Goal: Transaction & Acquisition: Book appointment/travel/reservation

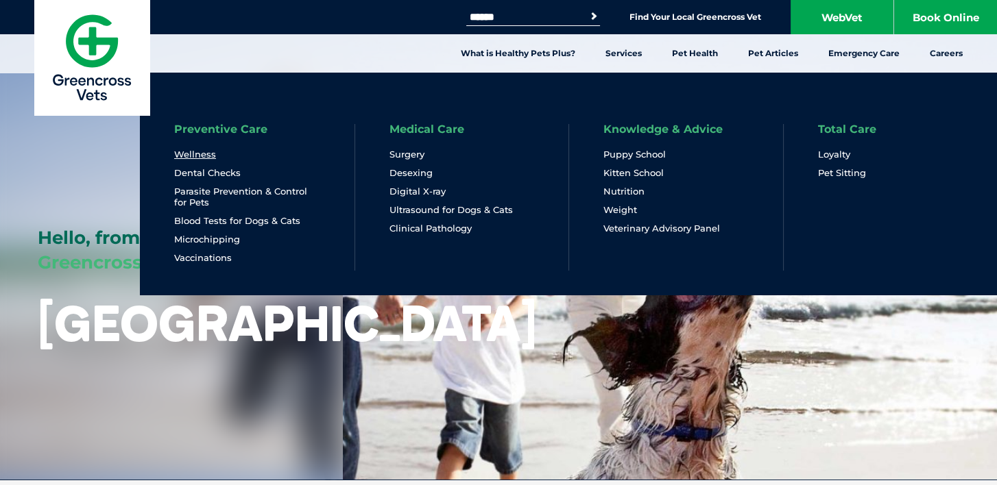
click at [198, 154] on link "Wellness" at bounding box center [195, 155] width 42 height 12
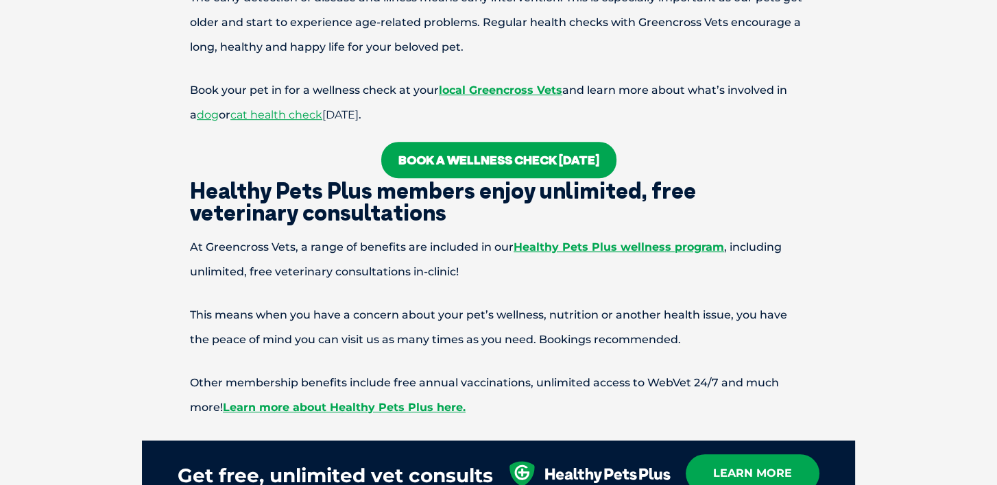
scroll to position [1028, 0]
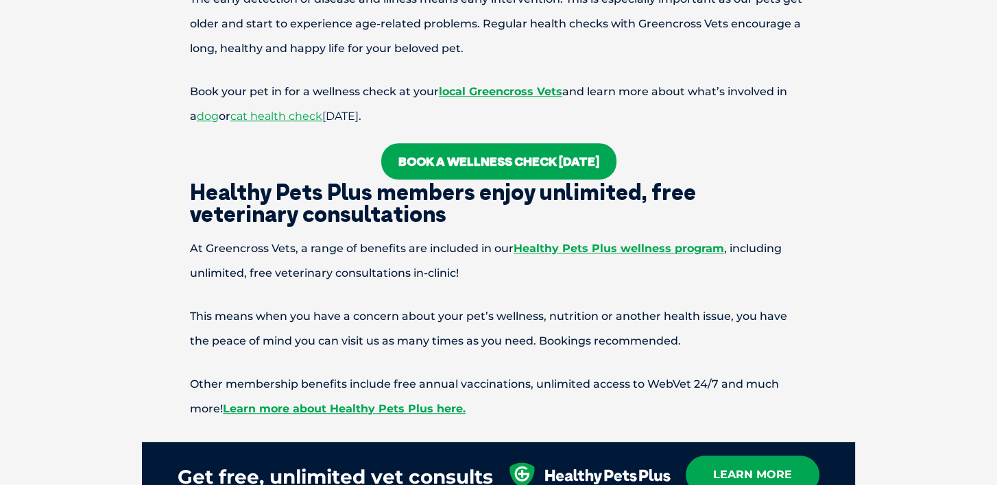
click at [557, 155] on link "Book a wellness check today" at bounding box center [498, 161] width 235 height 36
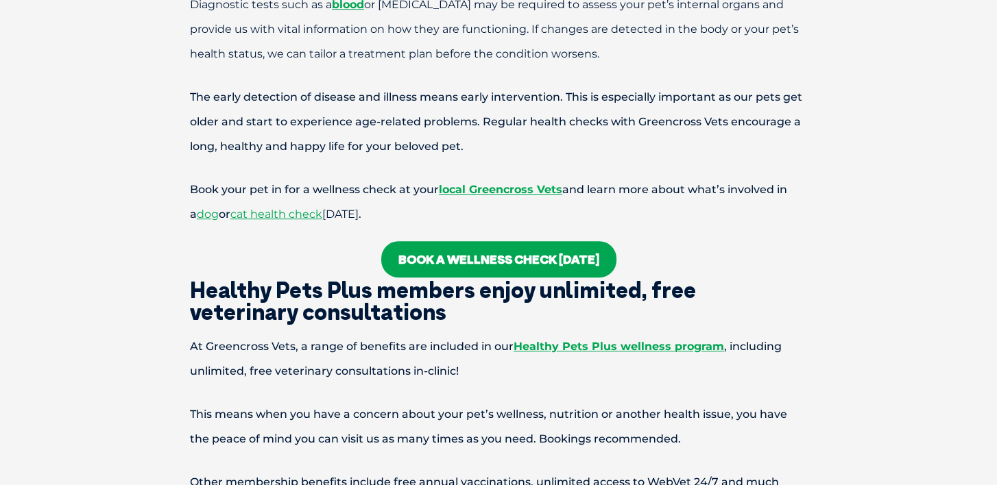
scroll to position [930, 0]
click at [200, 214] on span "dog" at bounding box center [208, 214] width 22 height 13
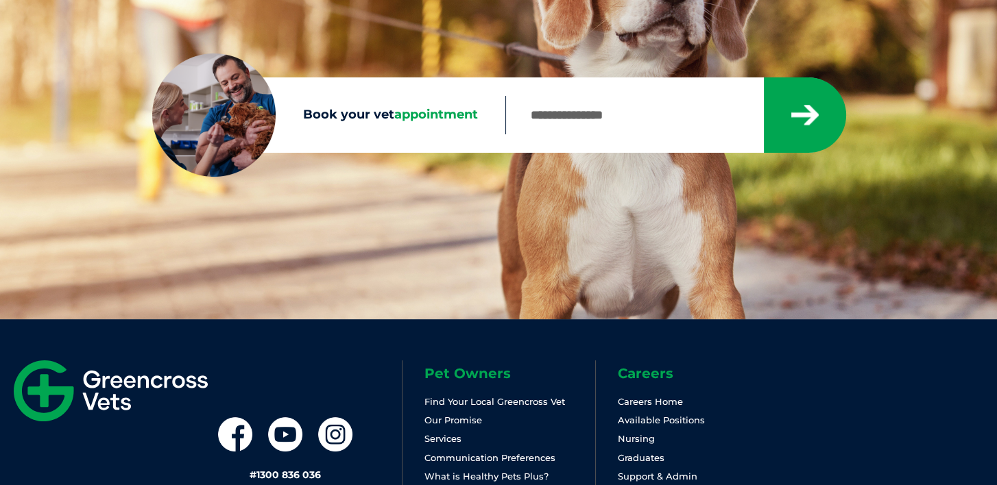
scroll to position [206, 0]
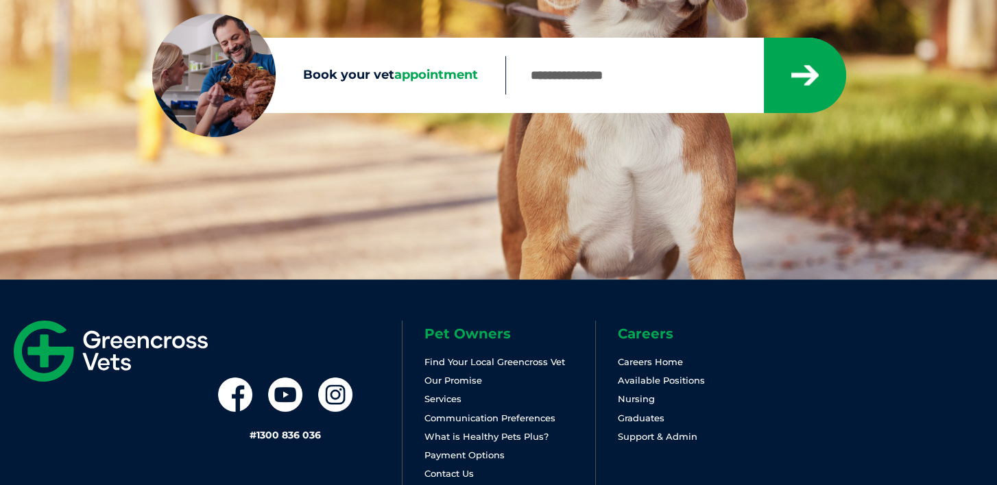
click at [605, 77] on input "Book your vet appointment" at bounding box center [633, 75] width 257 height 38
type input "****"
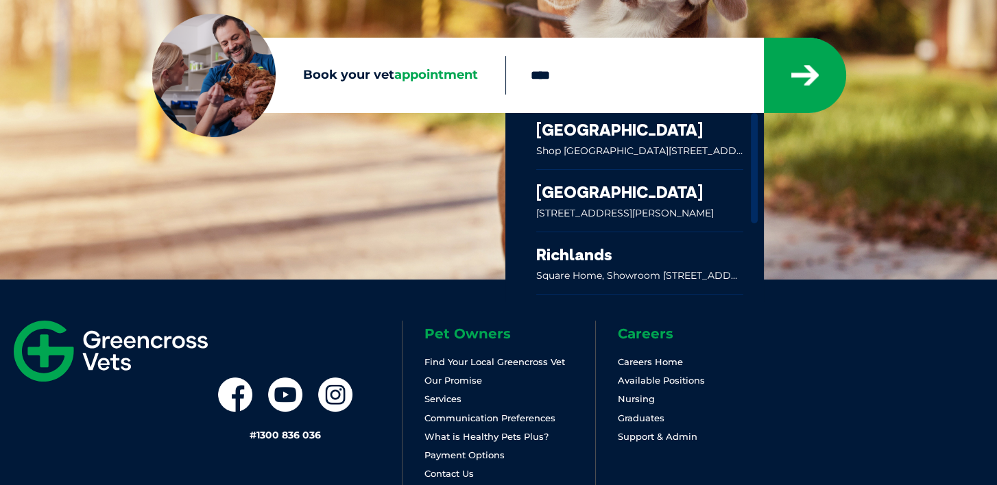
click at [668, 133] on link at bounding box center [639, 141] width 207 height 56
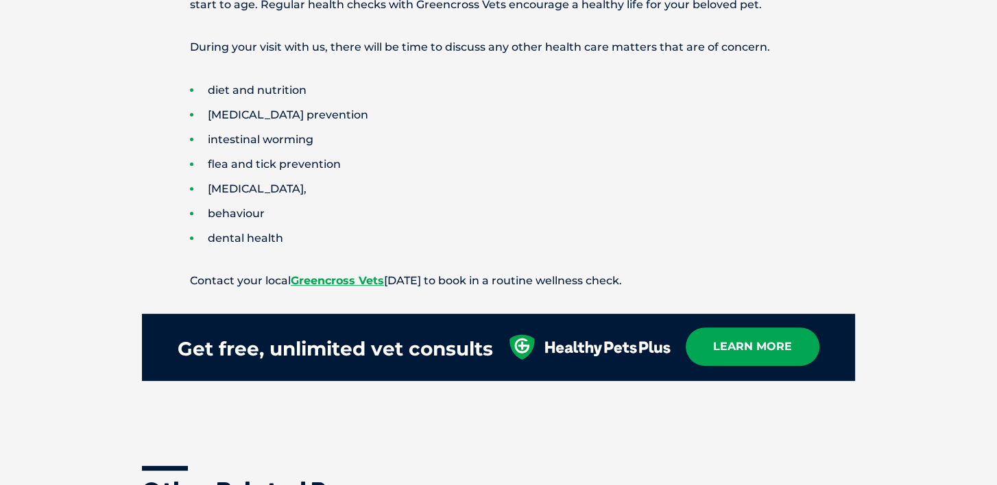
scroll to position [686, 0]
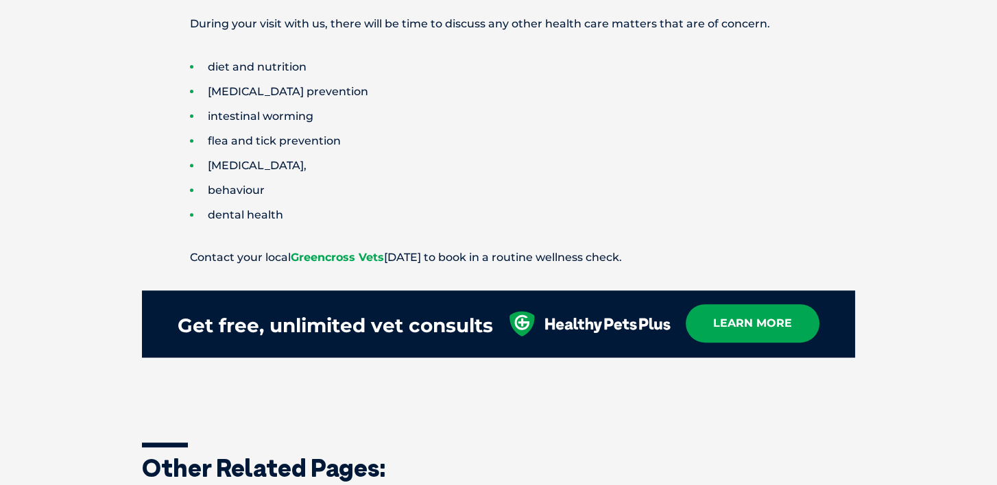
click at [352, 254] on link "Greencross Vets" at bounding box center [337, 257] width 93 height 13
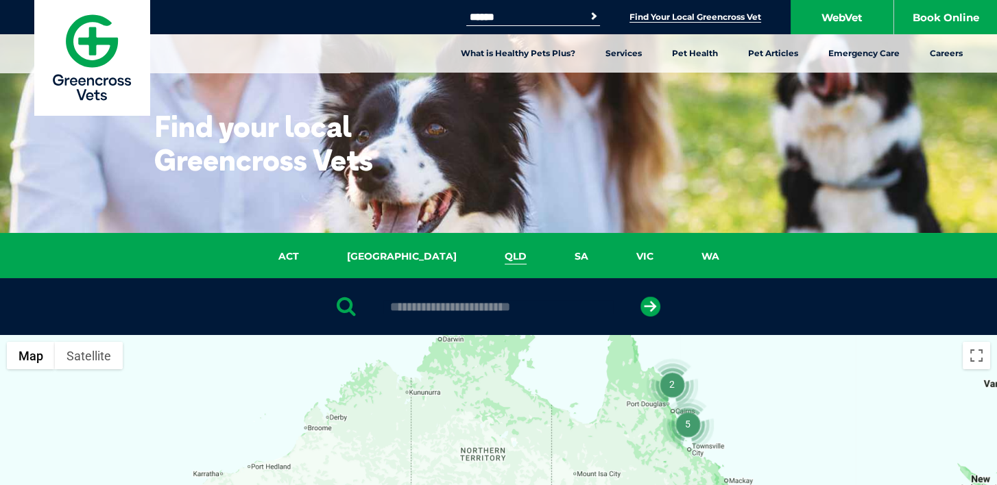
click at [481, 252] on link "QLD" at bounding box center [516, 257] width 70 height 16
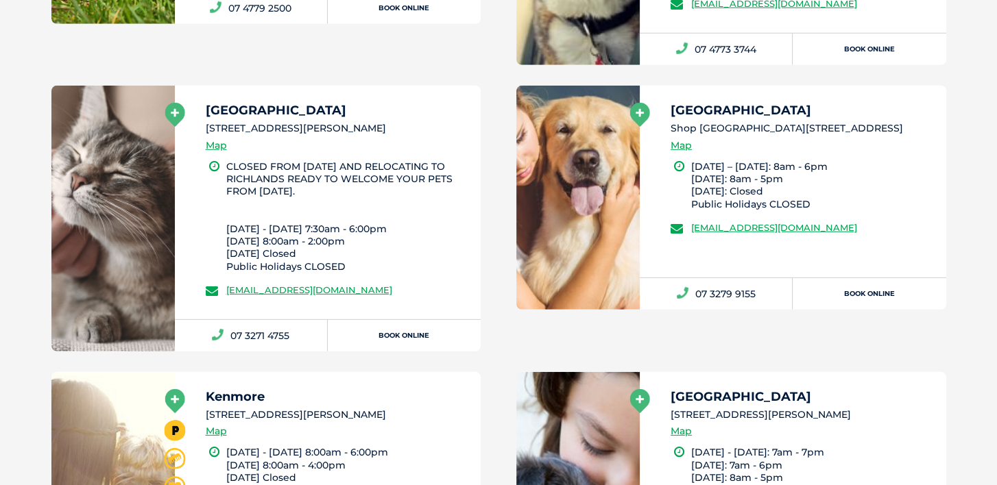
scroll to position [5113, 0]
